Goal: Information Seeking & Learning: Learn about a topic

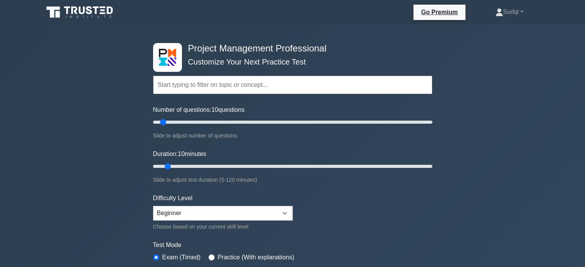
click at [489, 157] on div "Project Management Professional Customize Your Next Practice Test Topics Scope …" at bounding box center [292, 259] width 585 height 469
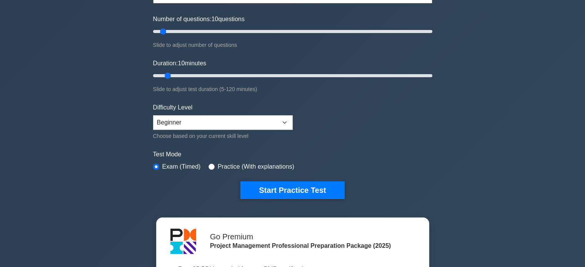
scroll to position [108, 0]
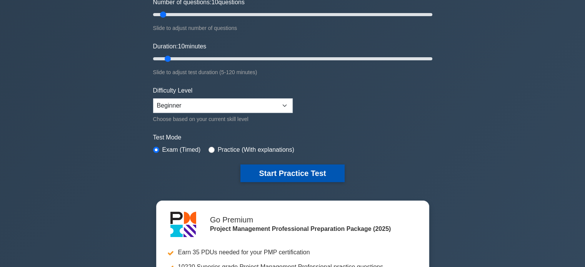
click at [309, 169] on button "Start Practice Test" at bounding box center [293, 174] width 104 height 18
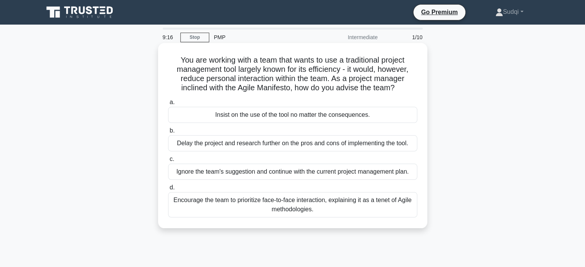
click at [213, 209] on div "Encourage the team to prioritize face-to-face interaction, explaining it as a t…" at bounding box center [292, 204] width 249 height 25
click at [168, 190] on input "d. Encourage the team to prioritize face-to-face interaction, explaining it as …" at bounding box center [168, 187] width 0 height 5
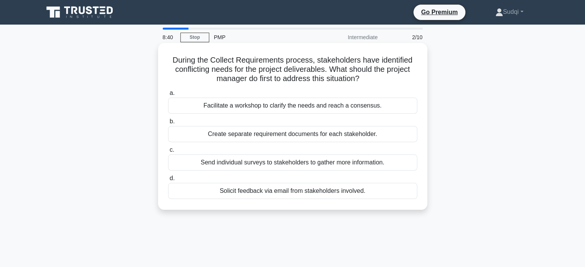
click at [208, 106] on div "Facilitate a workshop to clarify the needs and reach a consensus." at bounding box center [292, 106] width 249 height 16
click at [168, 96] on input "a. Facilitate a workshop to clarify the needs and reach a consensus." at bounding box center [168, 93] width 0 height 5
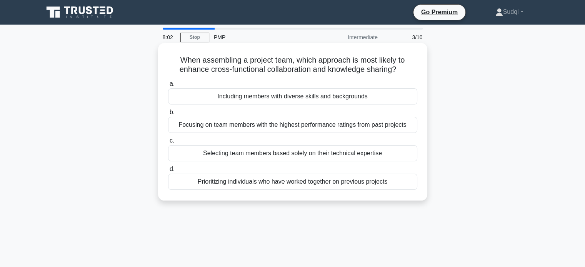
click at [227, 94] on div "Including members with diverse skills and backgrounds" at bounding box center [292, 97] width 249 height 16
click at [168, 87] on input "a. Including members with diverse skills and backgrounds" at bounding box center [168, 84] width 0 height 5
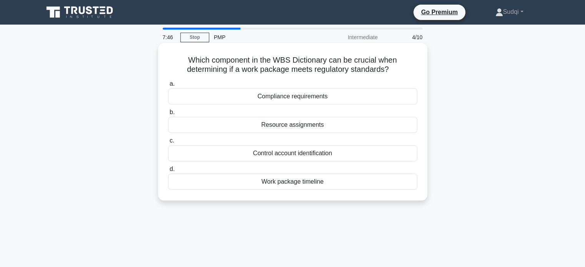
click at [236, 95] on div "Compliance requirements" at bounding box center [292, 97] width 249 height 16
click at [168, 87] on input "a. Compliance requirements" at bounding box center [168, 84] width 0 height 5
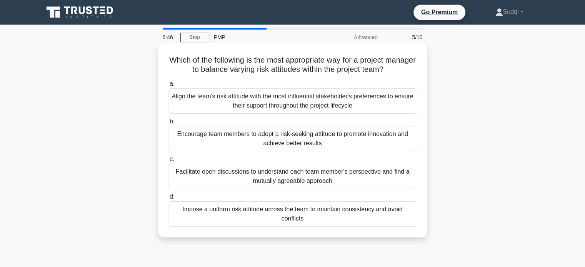
click at [214, 177] on div "Facilitate open discussions to understand each team member's perspective and fi…" at bounding box center [292, 176] width 249 height 25
click at [168, 162] on input "c. Facilitate open discussions to understand each team member's perspective and…" at bounding box center [168, 159] width 0 height 5
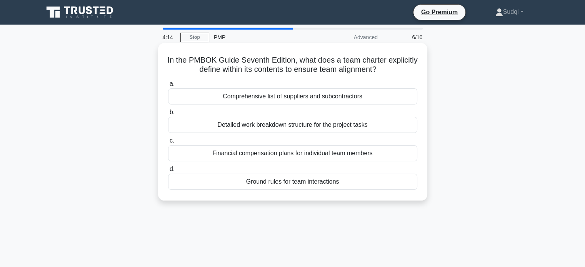
click at [234, 180] on div "Ground rules for team interactions" at bounding box center [292, 182] width 249 height 16
click at [168, 172] on input "d. Ground rules for team interactions" at bounding box center [168, 169] width 0 height 5
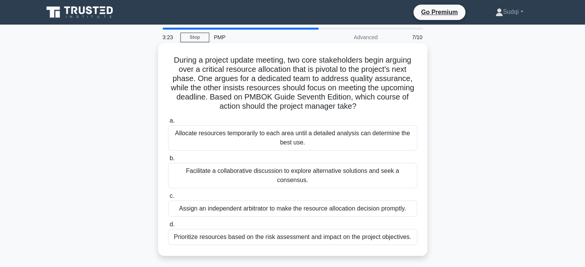
click at [232, 229] on div "Prioritize resources based on the risk assessment and impact on the project obj…" at bounding box center [292, 237] width 249 height 16
click at [168, 227] on input "d. Prioritize resources based on the risk assessment and impact on the project …" at bounding box center [168, 224] width 0 height 5
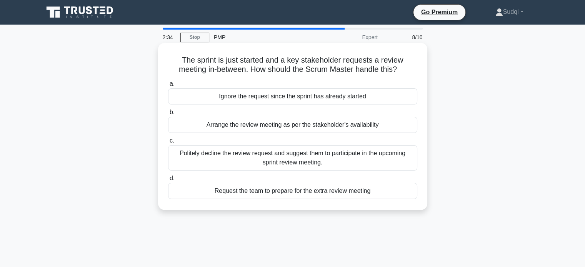
click at [302, 192] on div "Request the team to prepare for the extra review meeting" at bounding box center [292, 191] width 249 height 16
click at [168, 181] on input "d. Request the team to prepare for the extra review meeting" at bounding box center [168, 178] width 0 height 5
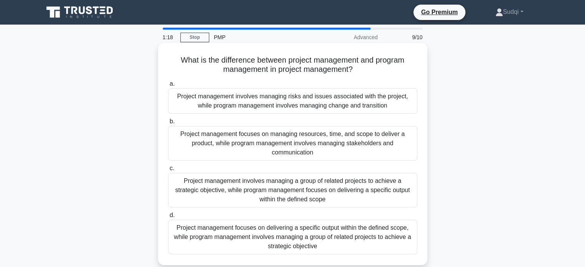
click at [283, 231] on div "Project management focuses on delivering a specific output within the defined s…" at bounding box center [292, 237] width 249 height 35
click at [168, 218] on input "d. Project management focuses on delivering a specific output within the define…" at bounding box center [168, 215] width 0 height 5
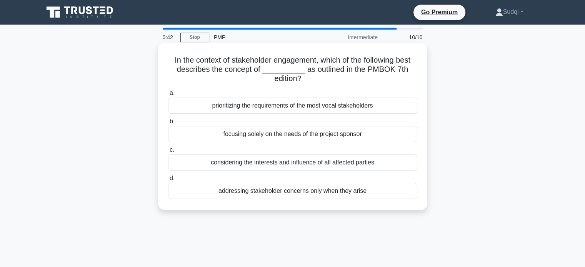
click at [327, 163] on div "considering the interests and influence of all affected parties" at bounding box center [292, 163] width 249 height 16
click at [168, 153] on input "c. considering the interests and influence of all affected parties" at bounding box center [168, 150] width 0 height 5
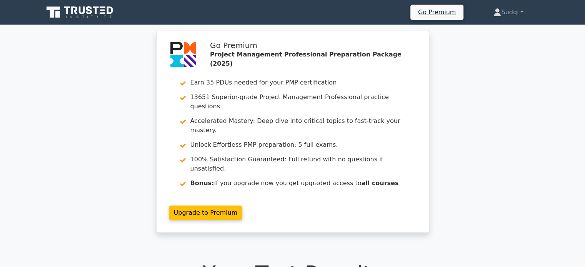
click at [578, 144] on div "Go Premium Project Management Professional Preparation Package (2025) Earn 35 P…" at bounding box center [292, 137] width 585 height 212
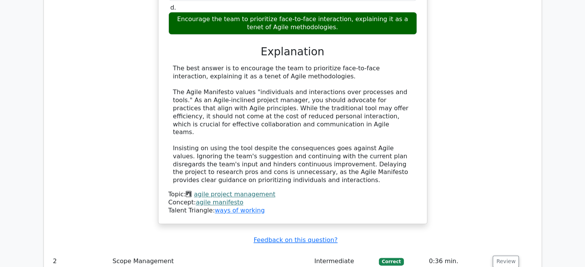
scroll to position [836, 0]
